Goal: Transaction & Acquisition: Purchase product/service

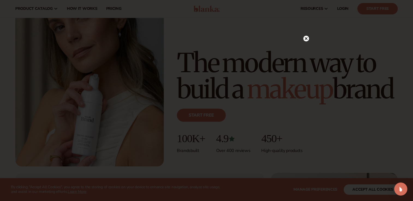
scroll to position [52, 0]
click at [307, 39] on circle at bounding box center [306, 39] width 6 height 6
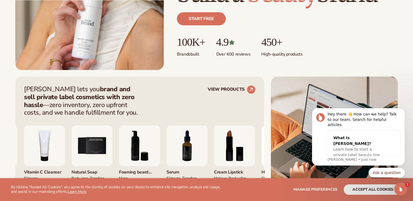
scroll to position [164, 0]
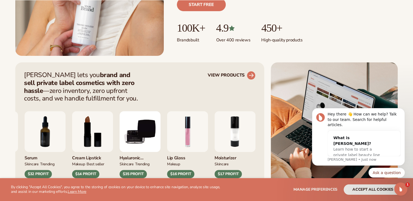
click at [238, 74] on link "VIEW PRODUCTS" at bounding box center [232, 75] width 48 height 9
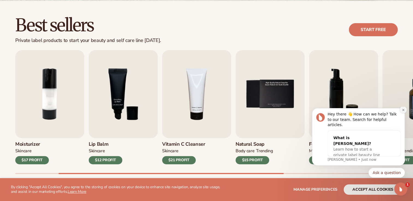
click at [401, 114] on button "Dismiss notification" at bounding box center [403, 109] width 7 height 7
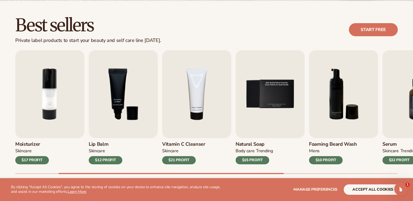
click at [190, 145] on h3 "Vitamin C Cleanser" at bounding box center [183, 145] width 43 height 6
click at [182, 161] on div "$21 PROFIT" at bounding box center [179, 160] width 34 height 8
click at [194, 99] on img "4 / 9" at bounding box center [196, 94] width 69 height 88
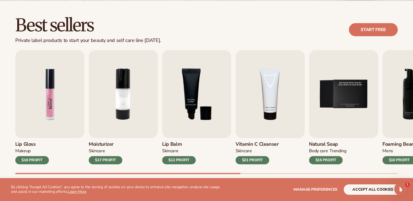
click at [51, 112] on img "1 / 9" at bounding box center [49, 94] width 69 height 88
click at [39, 162] on div "$16 PROFIT" at bounding box center [32, 160] width 34 height 8
